Goal: Find specific page/section: Find specific page/section

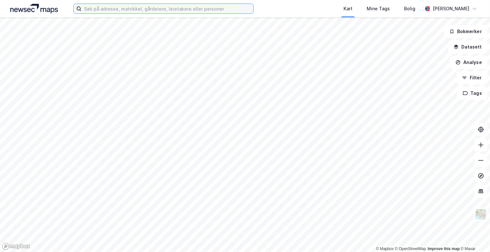
click at [98, 12] on input at bounding box center [167, 9] width 172 height 10
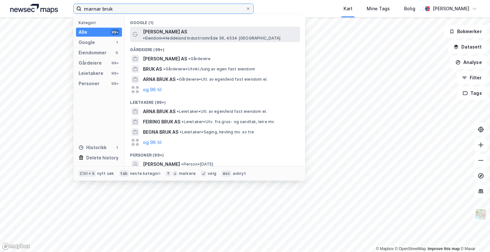
type input "marnar bruk"
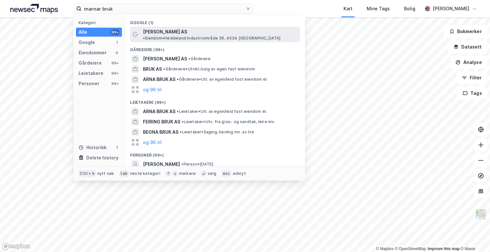
click at [154, 29] on span "[PERSON_NAME] AS" at bounding box center [165, 32] width 44 height 8
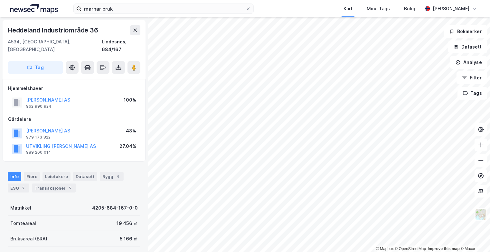
scroll to position [24, 0]
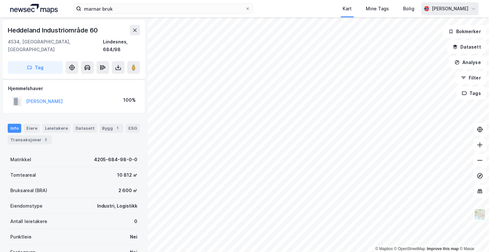
scroll to position [24, 0]
